Goal: Task Accomplishment & Management: Complete application form

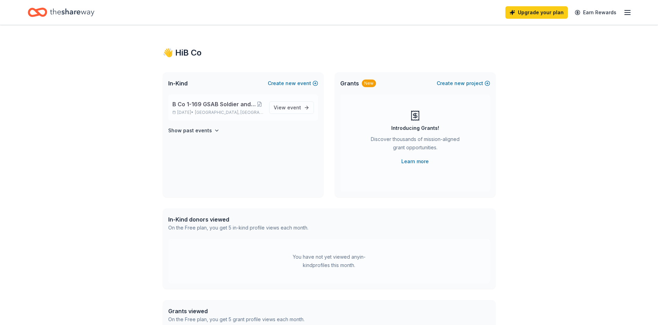
click at [301, 114] on div "B Co 1-169 GSAB Soldier and Family Readiness Family Day Dec 06, 2025 • Birmingh…" at bounding box center [243, 107] width 150 height 26
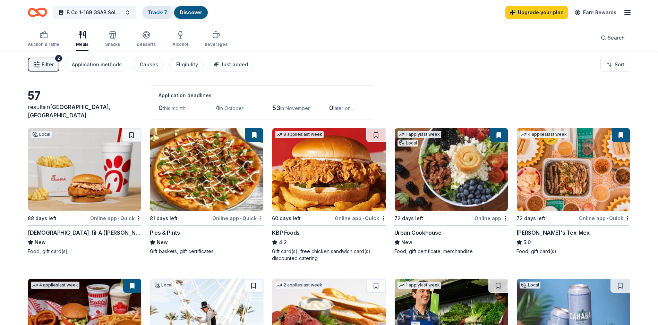
click at [162, 14] on link "Track · 7" at bounding box center [157, 12] width 19 height 6
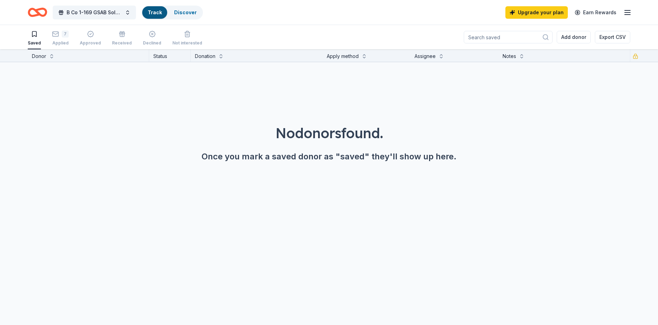
scroll to position [0, 0]
click at [59, 38] on div "7 Applied" at bounding box center [60, 37] width 17 height 15
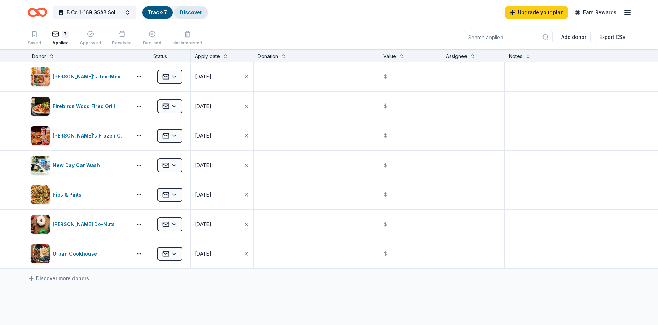
click at [192, 14] on link "Discover" at bounding box center [191, 12] width 23 height 6
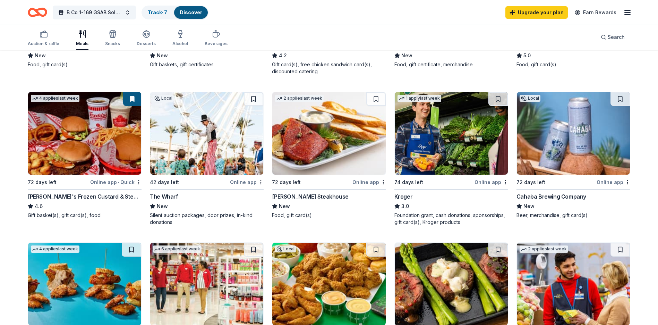
scroll to position [35, 0]
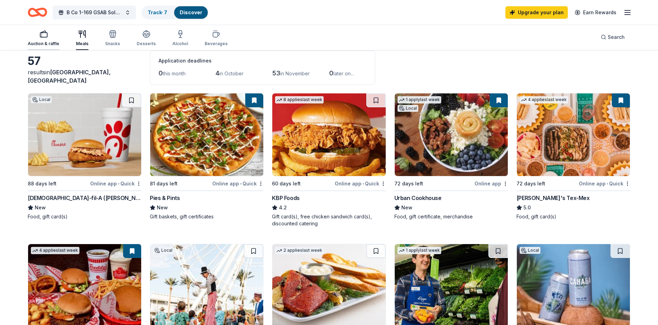
click at [53, 39] on div "Auction & raffle" at bounding box center [44, 38] width 32 height 17
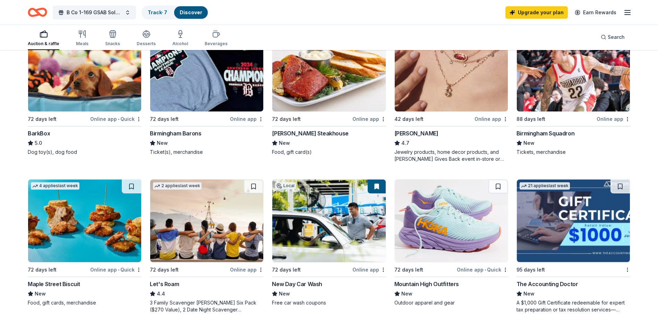
scroll to position [208, 0]
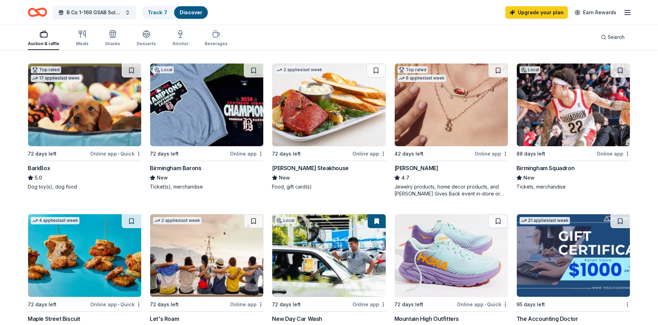
click at [428, 116] on img at bounding box center [451, 105] width 113 height 83
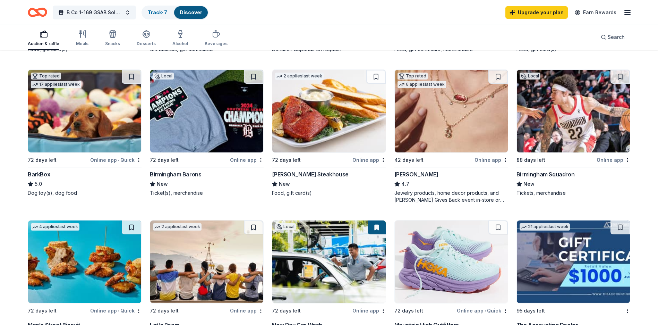
scroll to position [306, 0]
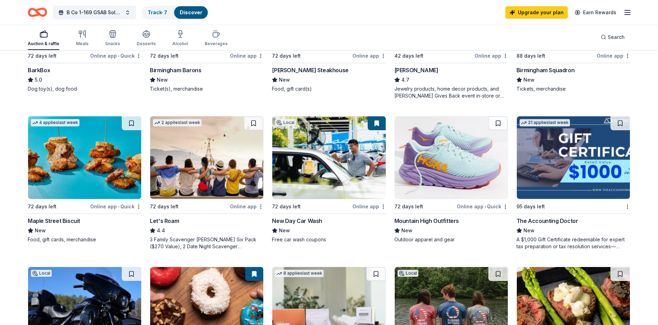
click at [106, 157] on img at bounding box center [84, 157] width 113 height 83
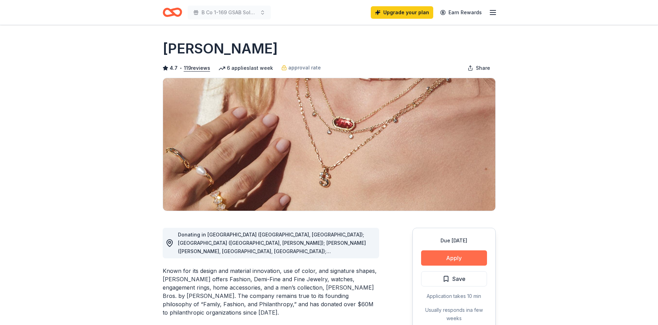
click at [458, 260] on button "Apply" at bounding box center [454, 257] width 66 height 15
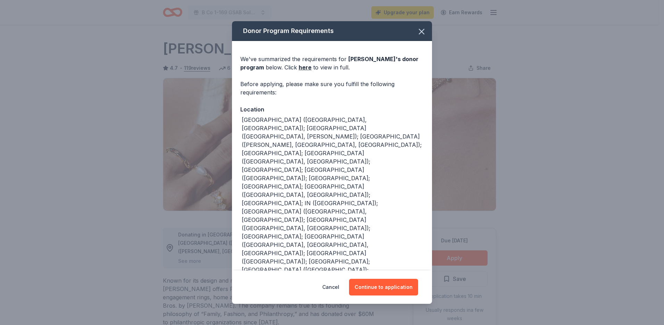
scroll to position [21, 0]
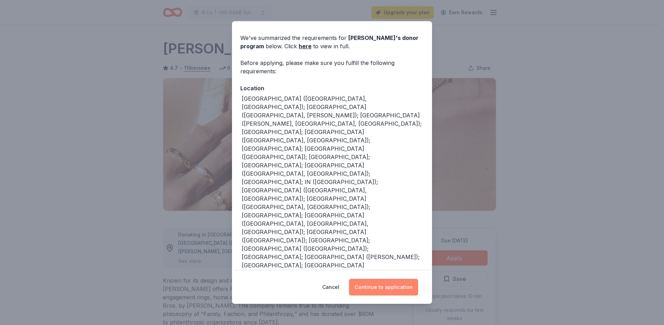
click at [377, 288] on button "Continue to application" at bounding box center [383, 287] width 69 height 17
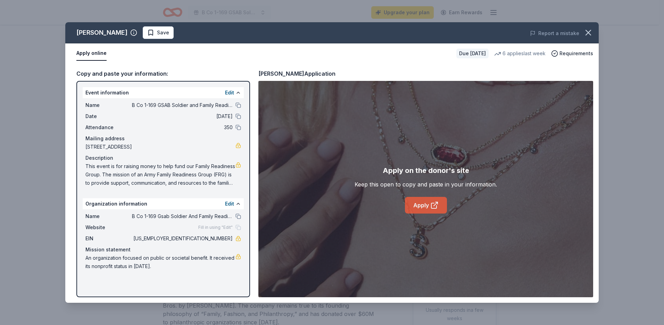
click at [423, 202] on link "Apply" at bounding box center [426, 205] width 42 height 17
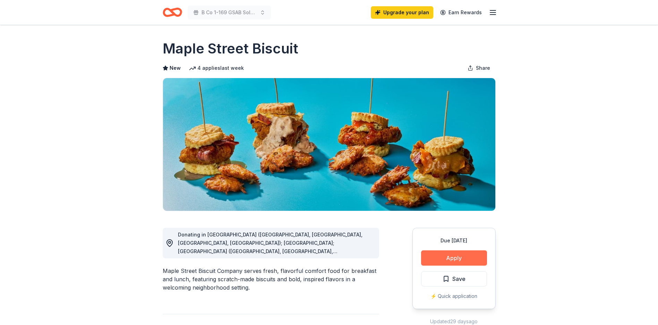
click at [449, 260] on button "Apply" at bounding box center [454, 257] width 66 height 15
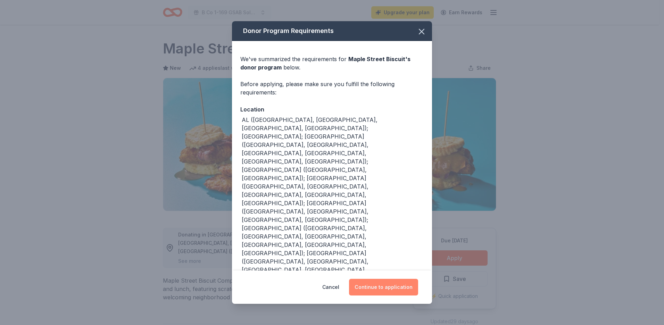
click at [381, 279] on button "Continue to application" at bounding box center [383, 287] width 69 height 17
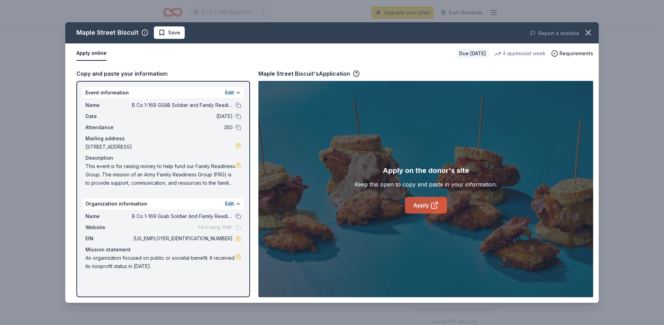
click at [423, 206] on link "Apply" at bounding box center [426, 205] width 42 height 17
